Goal: Obtain resource: Download file/media

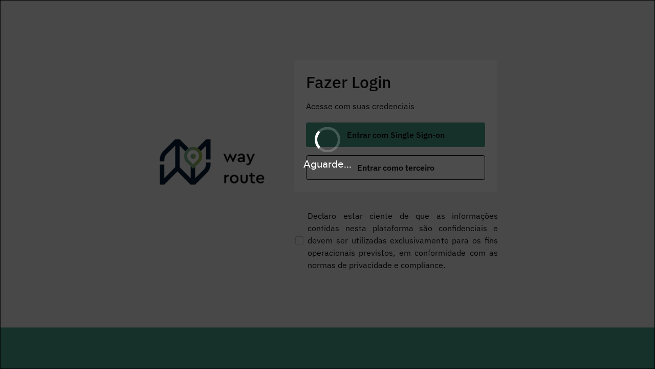
scroll to position [0, 1]
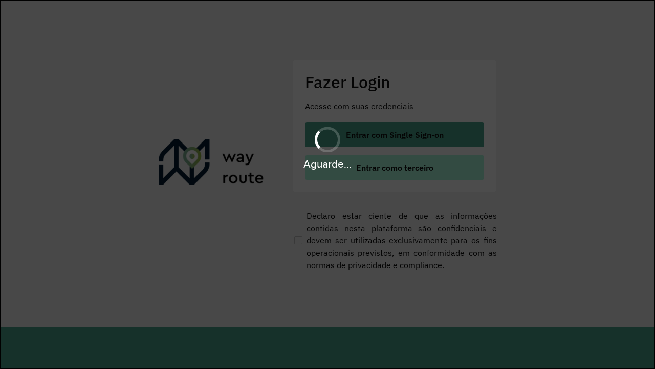
click at [395, 167] on span "Entrar como terceiro" at bounding box center [394, 167] width 77 height 8
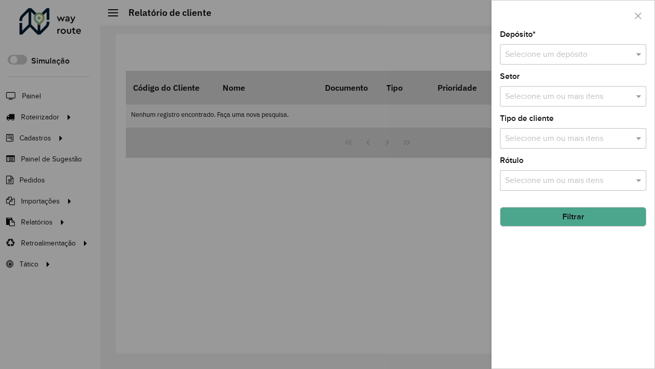
click at [563, 54] on input "text" at bounding box center [563, 55] width 116 height 12
click at [573, 216] on button "Filtrar" at bounding box center [573, 216] width 146 height 19
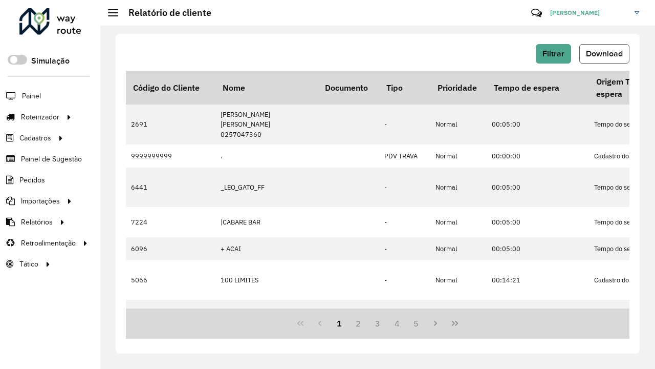
click at [604, 54] on span "Download" at bounding box center [604, 53] width 37 height 9
